Goal: Task Accomplishment & Management: Use online tool/utility

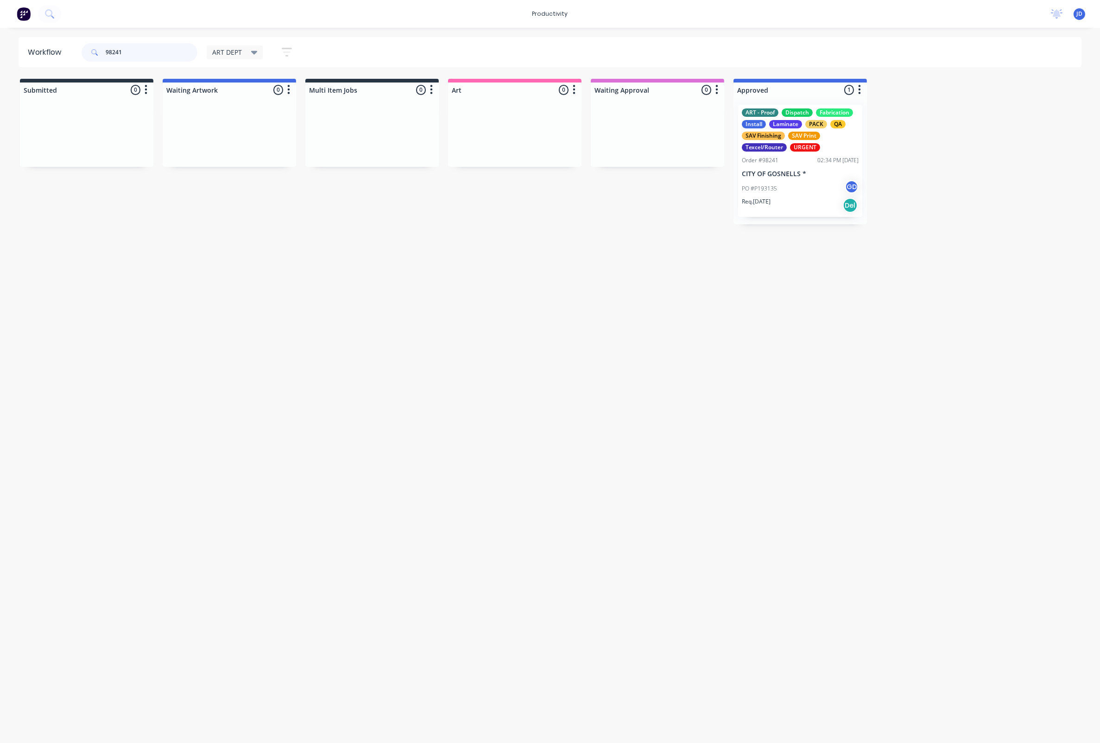
drag, startPoint x: 132, startPoint y: 59, endPoint x: 86, endPoint y: 52, distance: 46.5
click at [86, 52] on div "98241" at bounding box center [140, 52] width 116 height 19
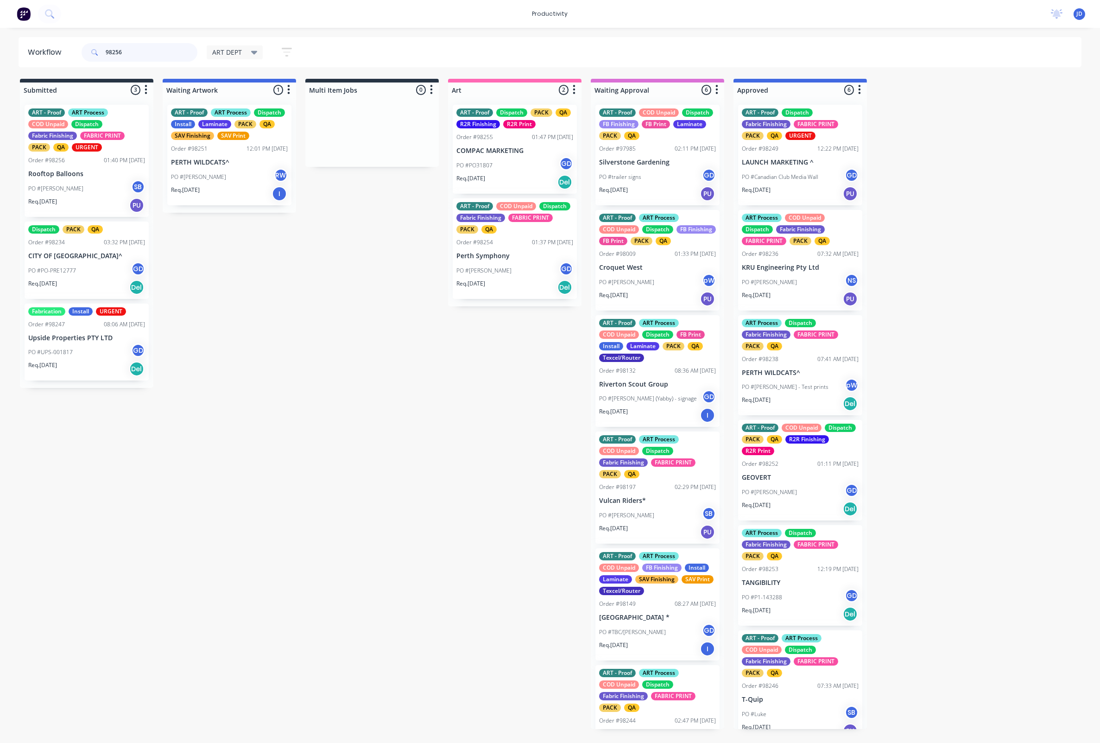
type input "98256"
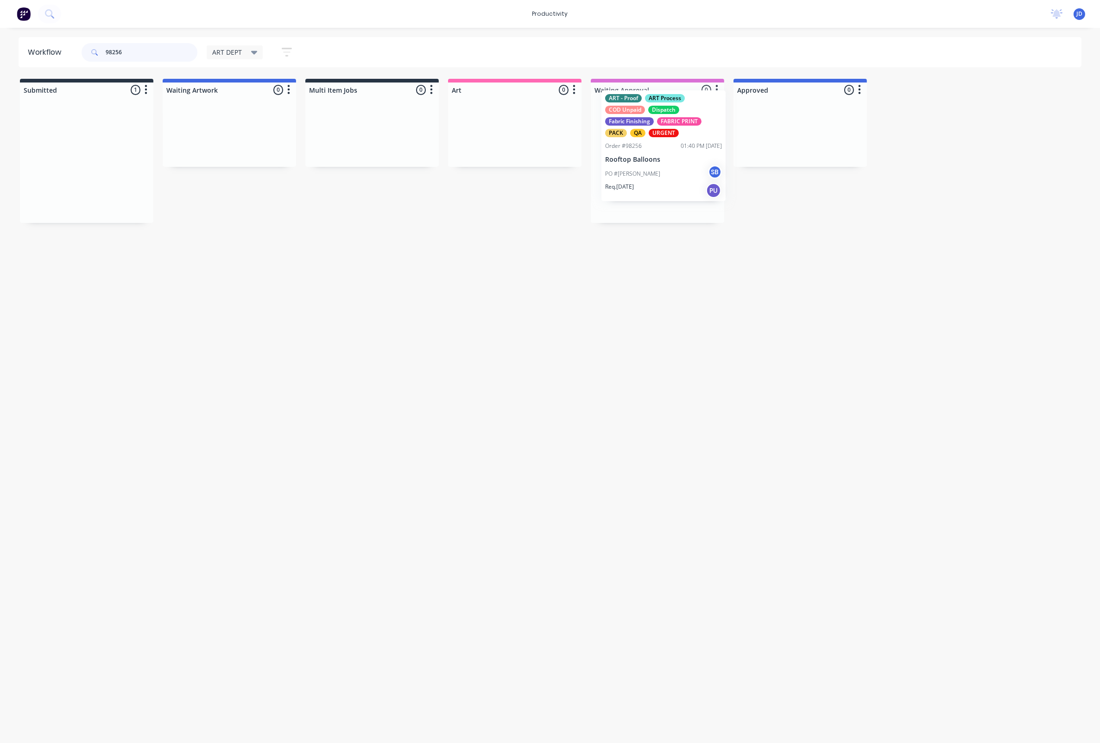
drag, startPoint x: 351, startPoint y: 158, endPoint x: 646, endPoint y: 152, distance: 295.7
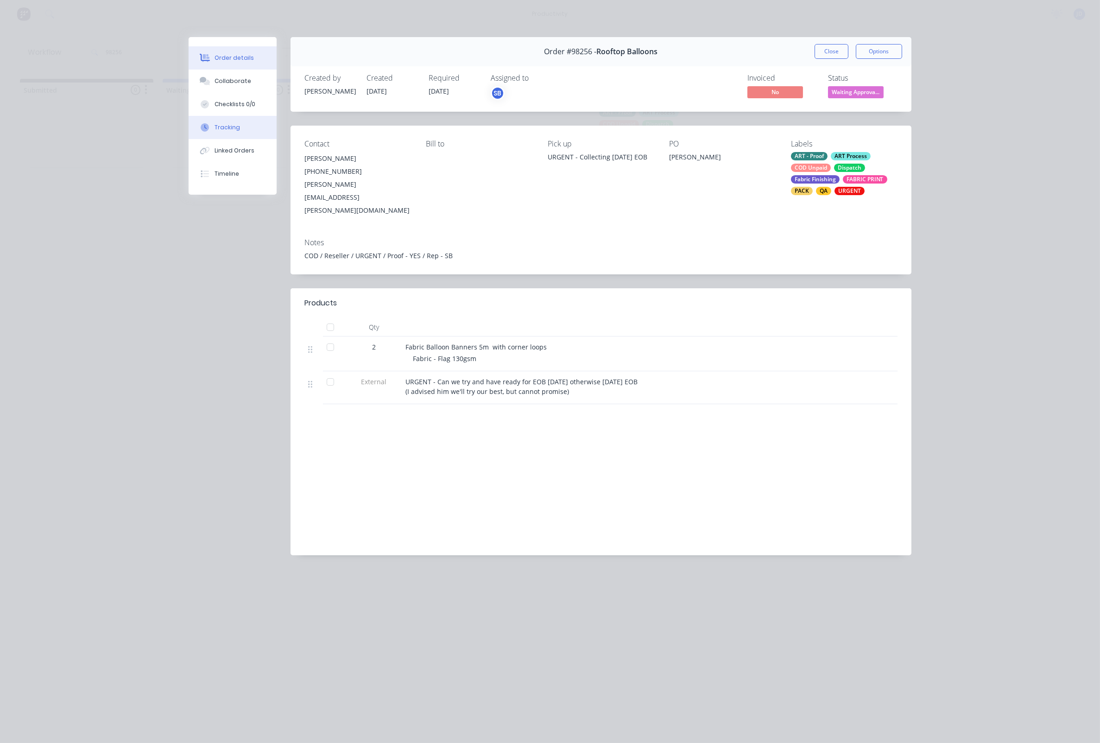
click at [249, 129] on button "Tracking" at bounding box center [233, 127] width 88 height 23
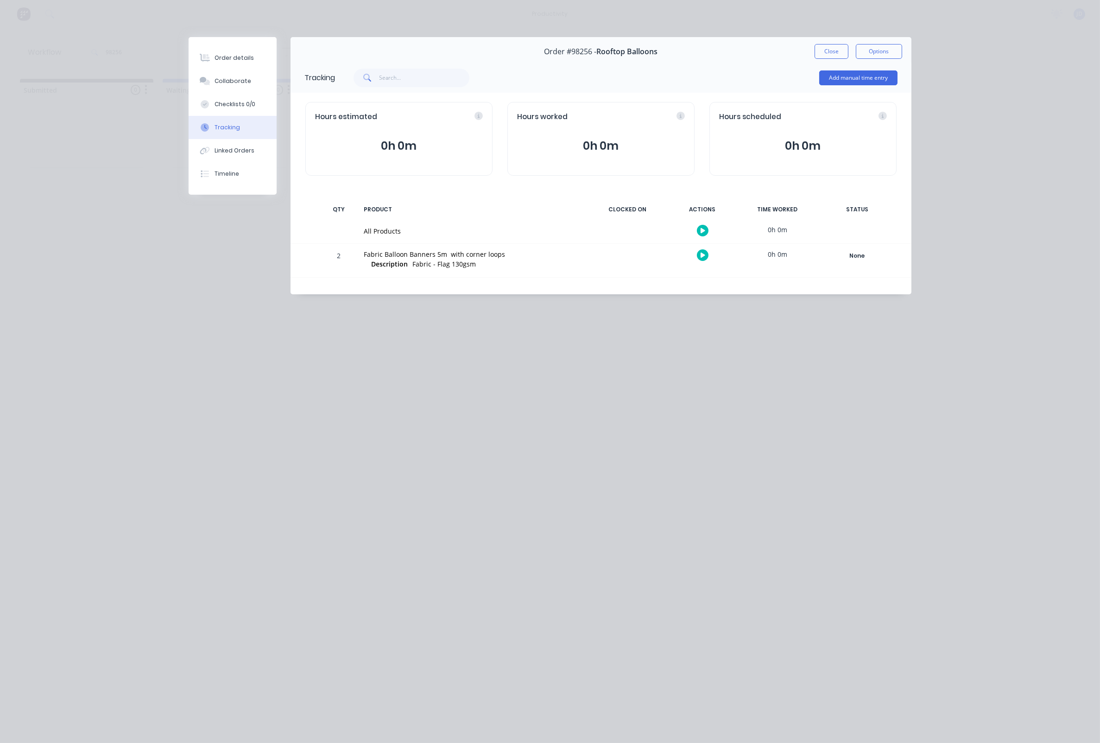
click at [697, 255] on button "button" at bounding box center [703, 255] width 12 height 12
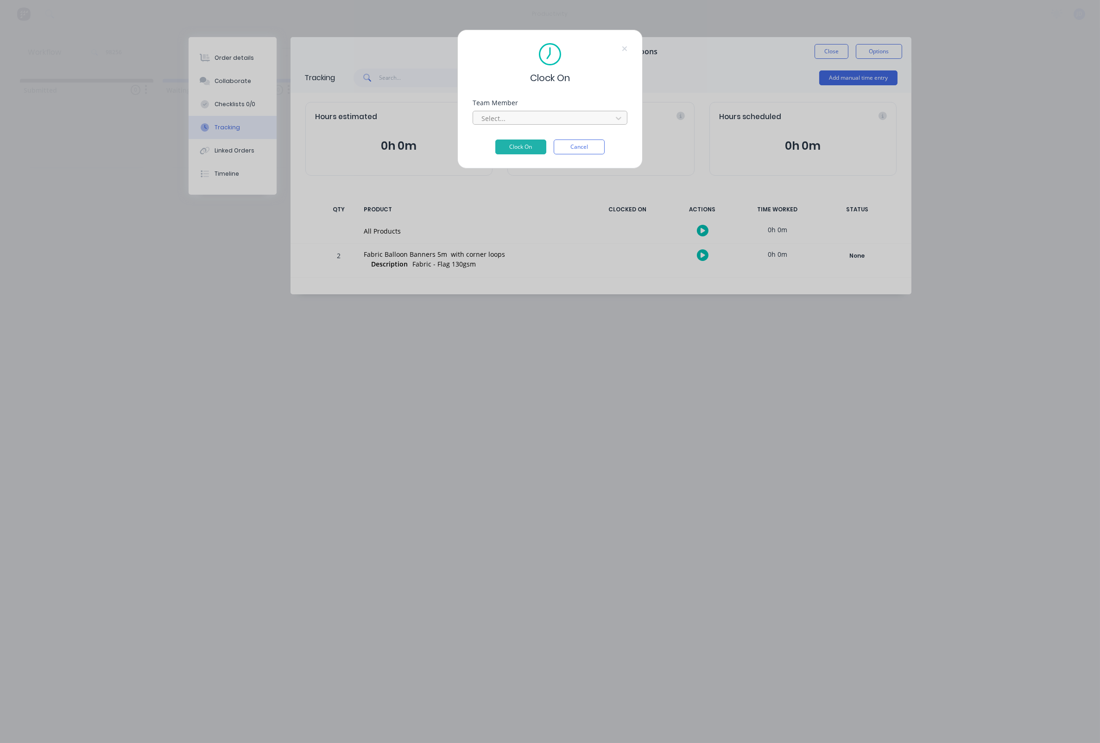
drag, startPoint x: 513, startPoint y: 114, endPoint x: 507, endPoint y: 121, distance: 9.6
click at [512, 114] on div "Select..." at bounding box center [550, 118] width 155 height 14
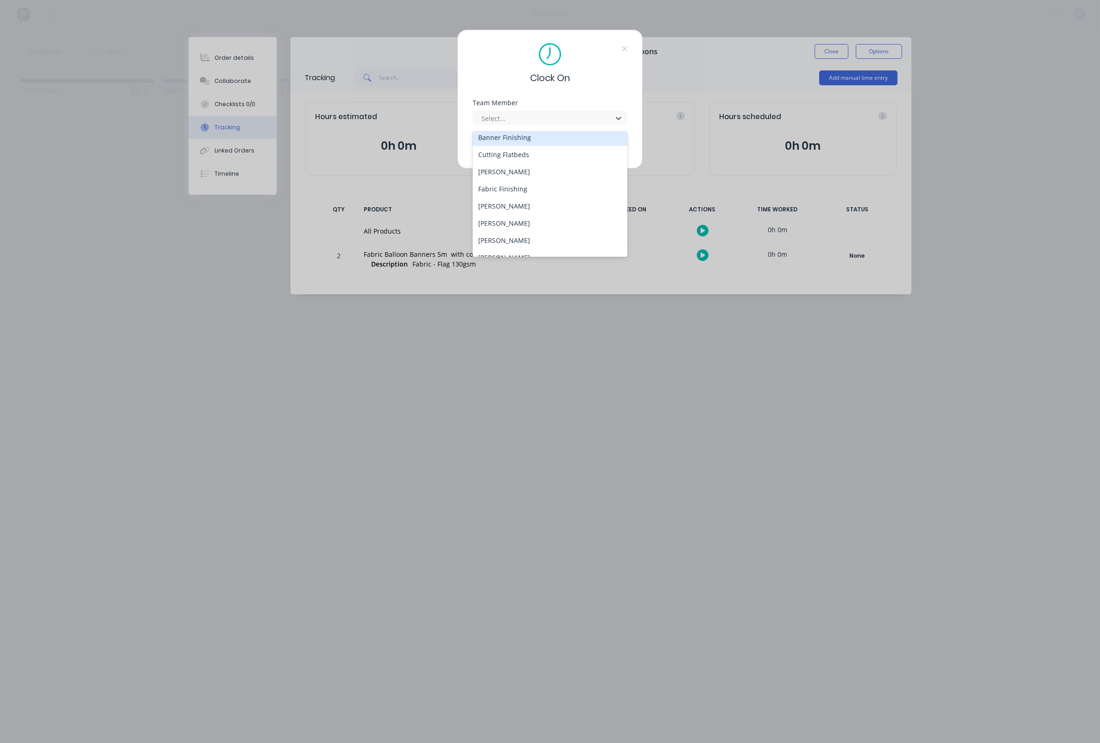
scroll to position [71, 0]
click at [501, 199] on div "[PERSON_NAME]" at bounding box center [550, 207] width 155 height 17
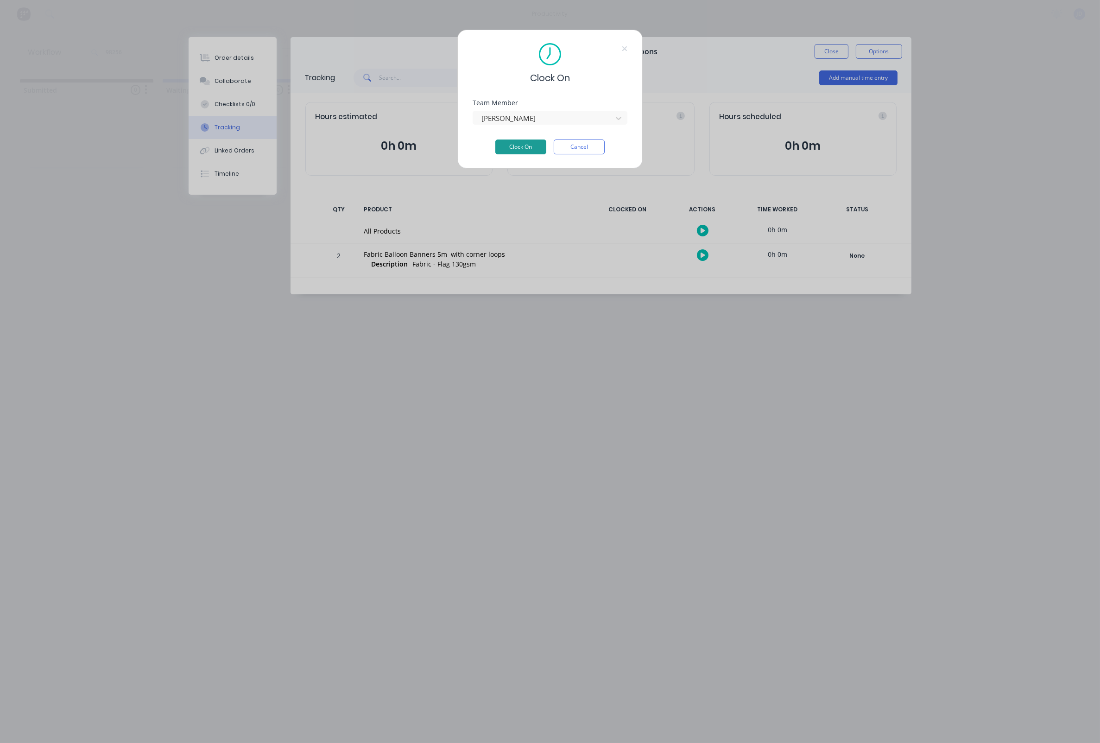
click at [508, 153] on button "Clock On" at bounding box center [520, 146] width 51 height 15
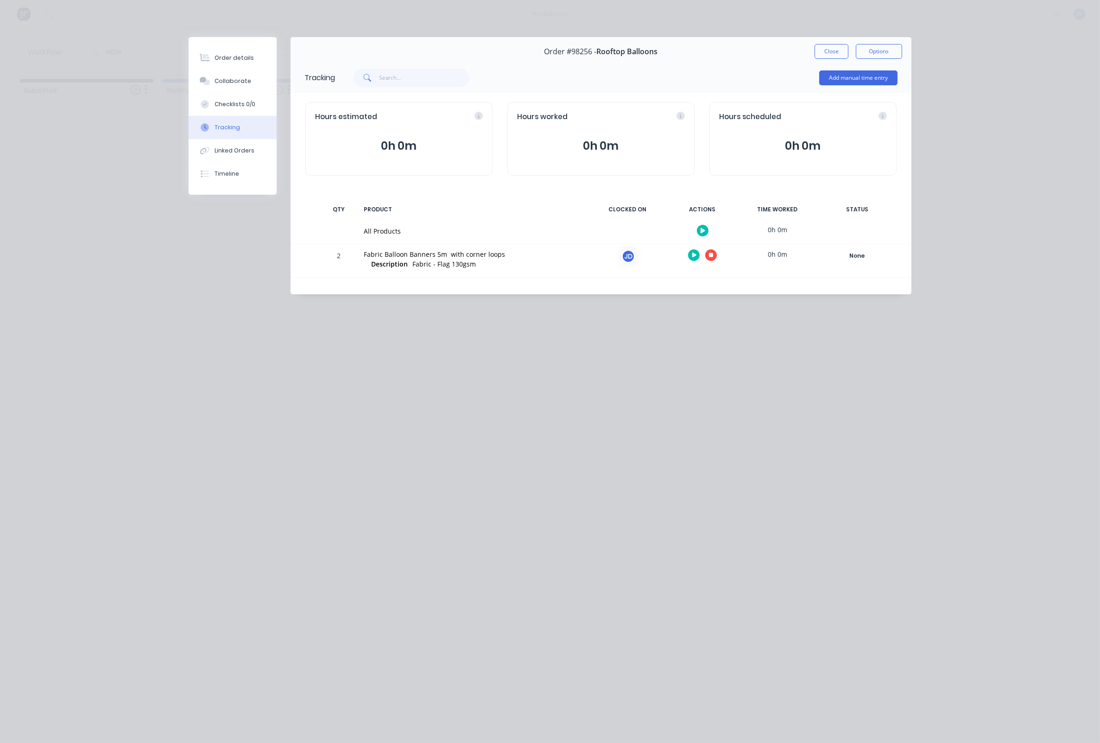
click at [715, 257] on button "button" at bounding box center [711, 255] width 12 height 12
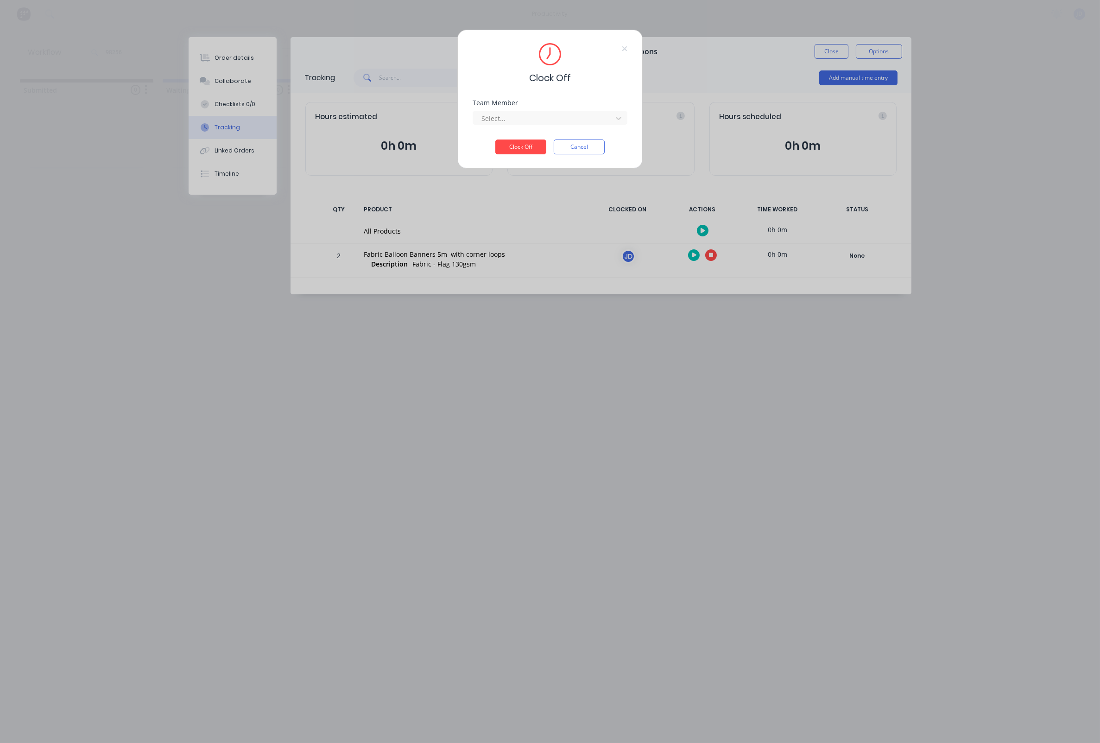
click at [541, 130] on div "Team Member Select..." at bounding box center [550, 120] width 155 height 40
drag, startPoint x: 537, startPoint y: 125, endPoint x: 529, endPoint y: 134, distance: 12.1
click at [537, 124] on div at bounding box center [544, 119] width 127 height 12
click at [526, 144] on div "[PERSON_NAME]" at bounding box center [550, 141] width 155 height 17
click at [526, 145] on button "Clock Off" at bounding box center [520, 146] width 51 height 15
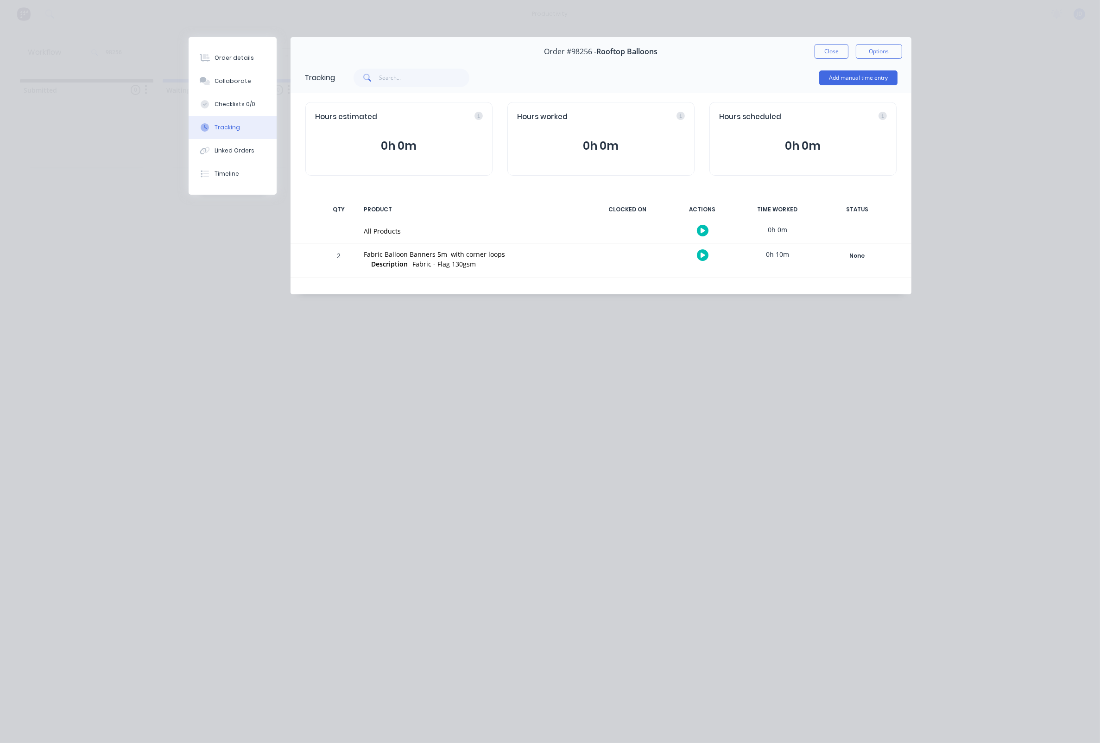
click at [819, 51] on button "Close" at bounding box center [832, 51] width 34 height 15
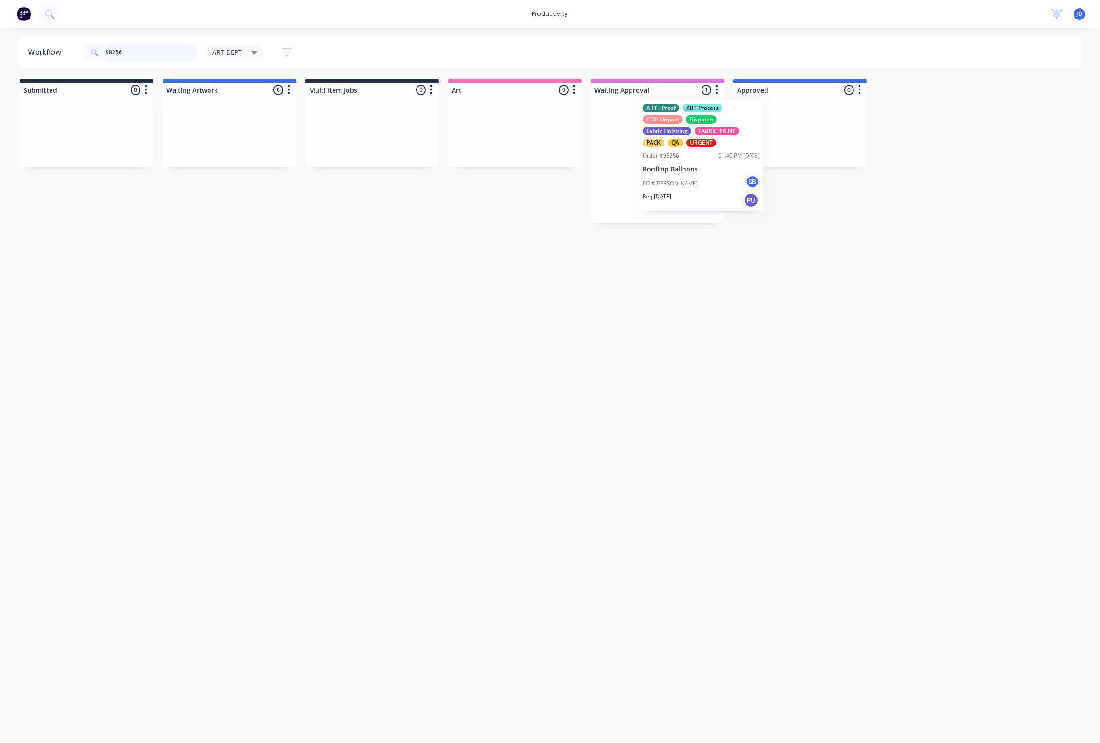
click at [687, 157] on div "ART - Proof ART Process COD Unpaid Dispatch Fabric Finishing FABRIC PRINT PACK …" at bounding box center [657, 160] width 133 height 126
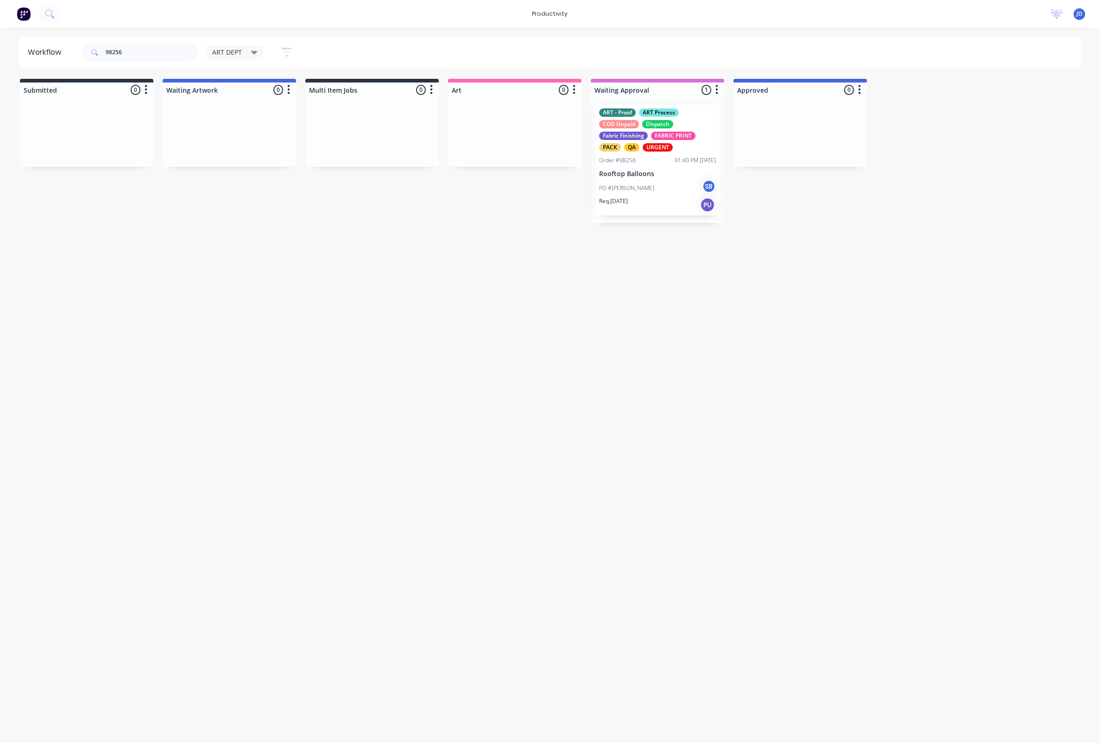
click at [643, 165] on div "ART - Proof ART Process COD Unpaid Dispatch Fabric Finishing FABRIC PRINT PACK …" at bounding box center [657, 160] width 133 height 126
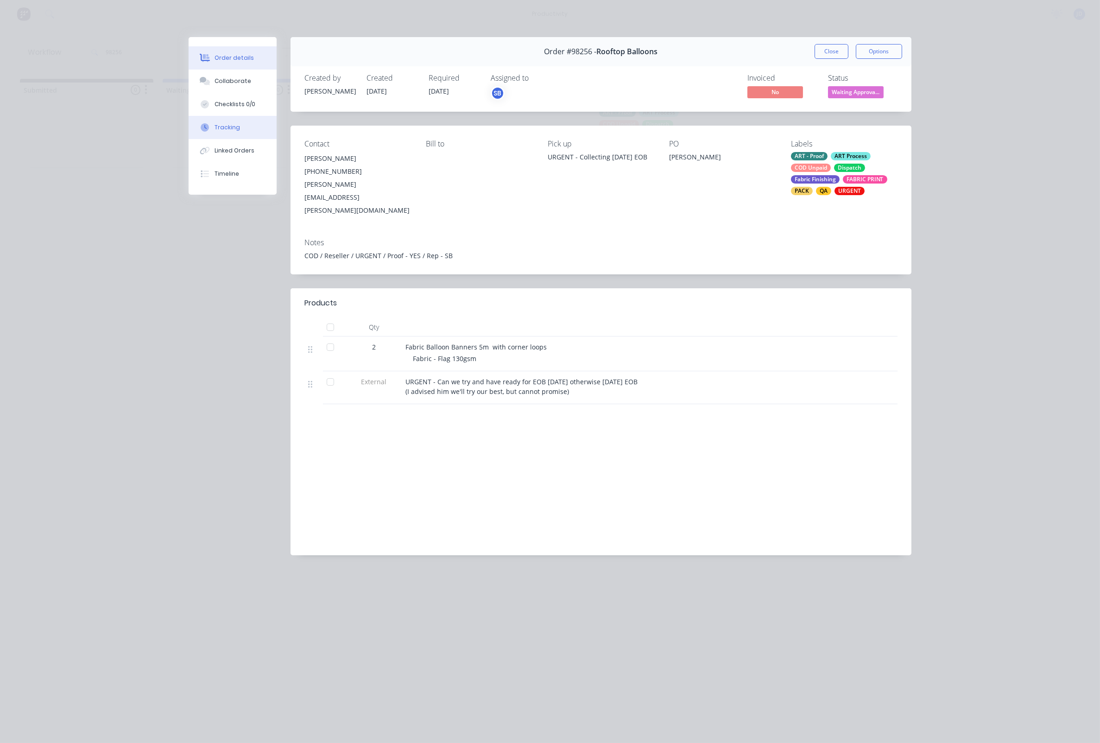
click at [233, 128] on div "Tracking" at bounding box center [227, 127] width 25 height 8
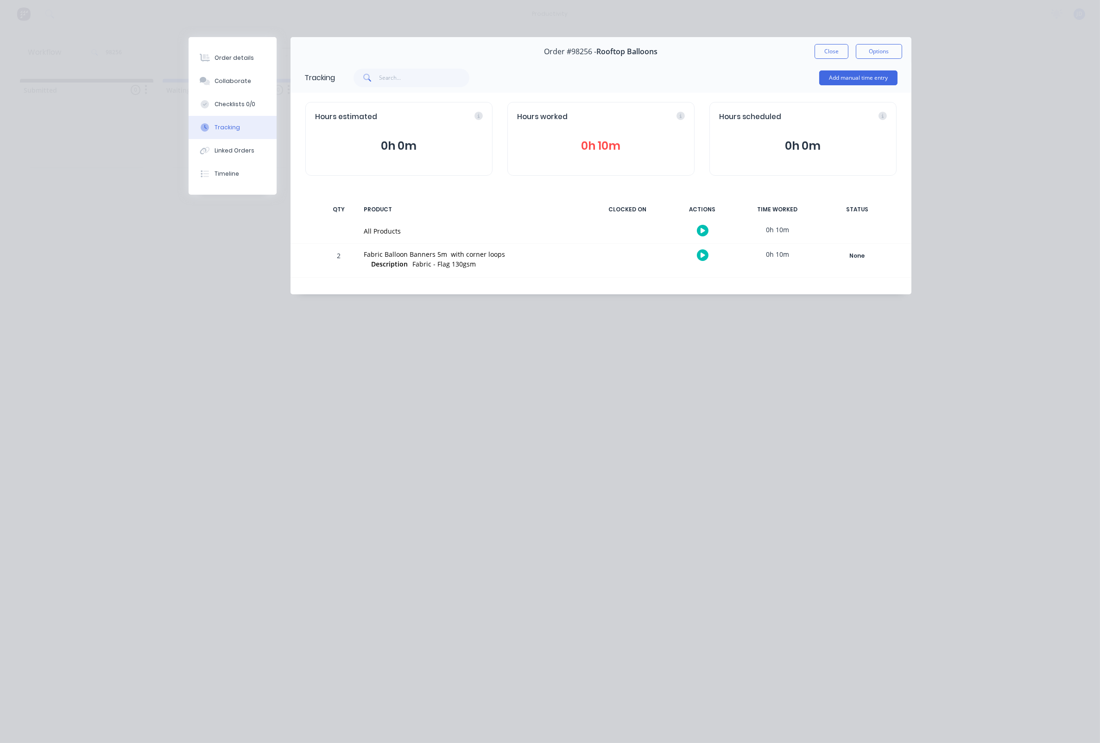
click at [835, 53] on button "Close" at bounding box center [832, 51] width 34 height 15
